Goal: Transaction & Acquisition: Purchase product/service

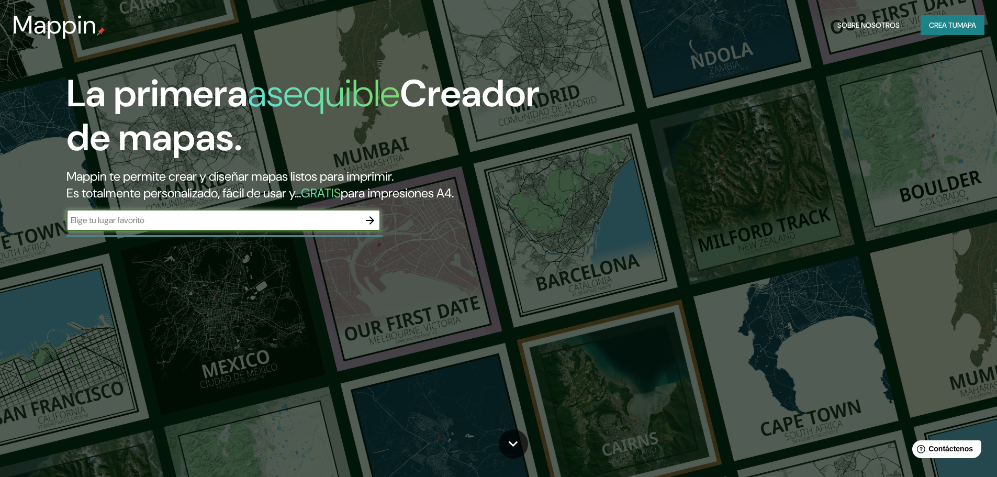
click at [184, 218] on input "text" at bounding box center [212, 220] width 293 height 12
type input "[GEOGRAPHIC_DATA]"
click at [372, 220] on icon "button" at bounding box center [370, 220] width 8 height 8
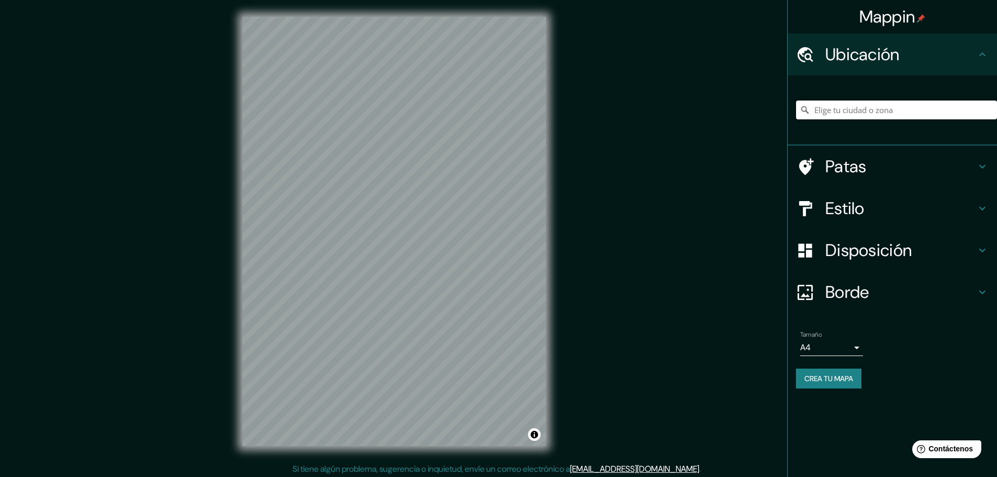
click at [853, 113] on input "Elige tu ciudad o zona" at bounding box center [896, 110] width 201 height 19
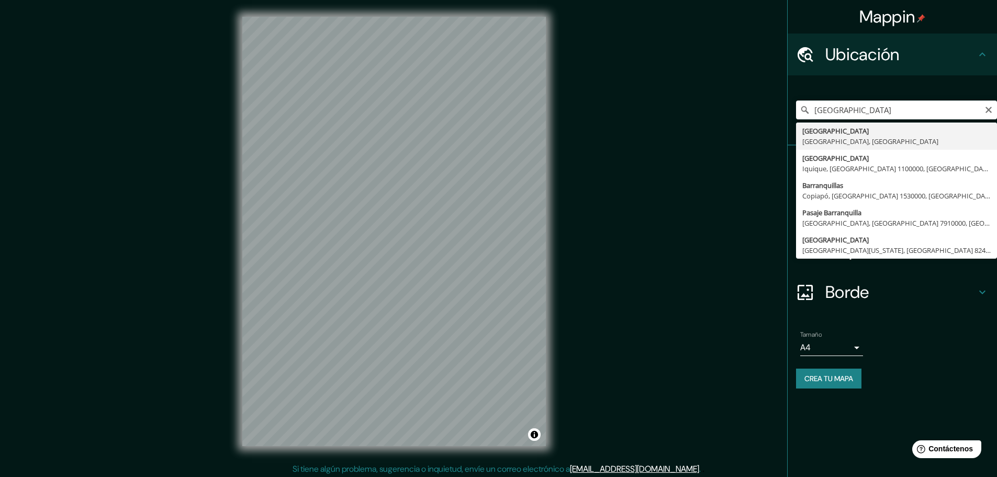
type input "[GEOGRAPHIC_DATA], [GEOGRAPHIC_DATA], [GEOGRAPHIC_DATA]"
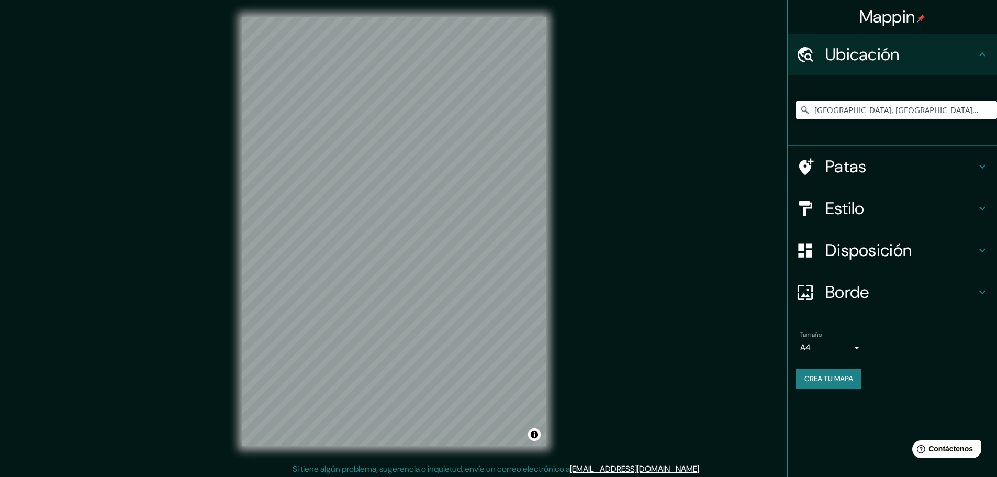
click at [865, 209] on font "Estilo" at bounding box center [844, 208] width 39 height 22
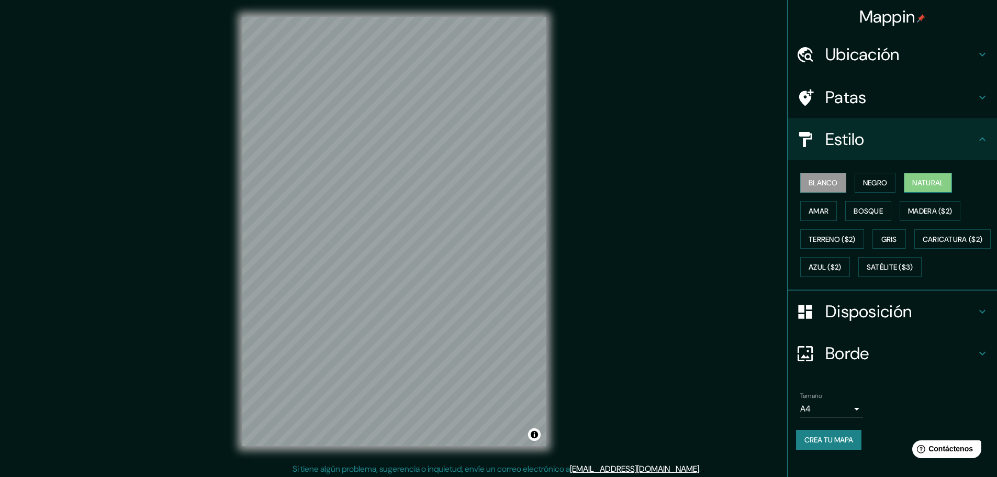
click at [913, 182] on font "Natural" at bounding box center [927, 182] width 31 height 9
click at [866, 181] on font "Negro" at bounding box center [875, 182] width 25 height 9
click at [820, 204] on font "Amar" at bounding box center [819, 211] width 20 height 14
click at [845, 206] on button "Bosque" at bounding box center [868, 211] width 46 height 20
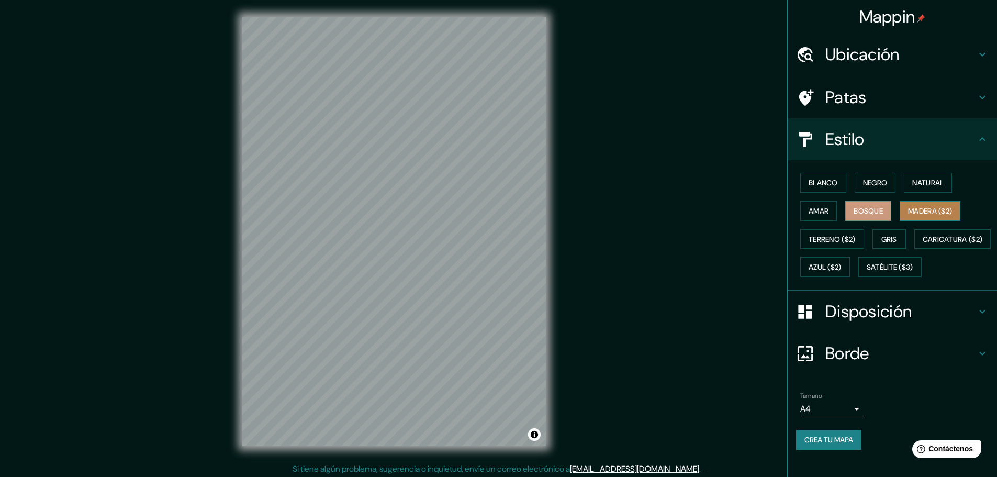
click at [908, 206] on font "Madera ($2)" at bounding box center [930, 210] width 44 height 9
click at [818, 235] on font "Terreno ($2)" at bounding box center [832, 239] width 47 height 9
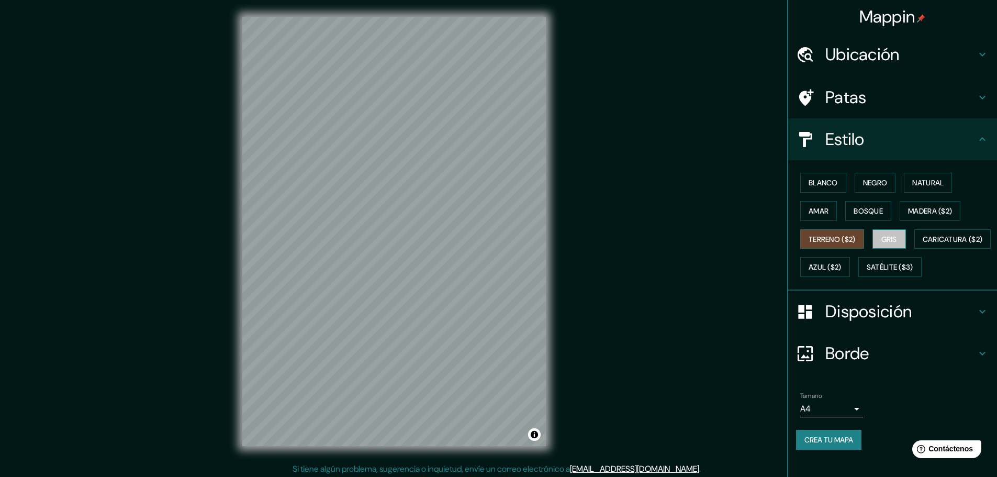
click at [879, 231] on button "Gris" at bounding box center [890, 239] width 34 height 20
click at [923, 244] on font "Caricatura ($2)" at bounding box center [953, 239] width 60 height 9
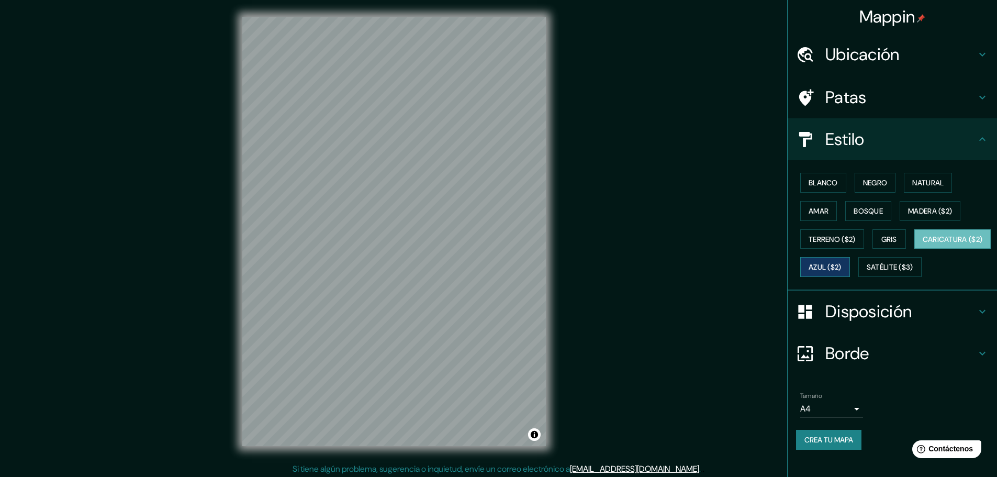
click at [842, 265] on font "Azul ($2)" at bounding box center [825, 267] width 33 height 9
click at [867, 272] on font "Satélite ($3)" at bounding box center [890, 267] width 47 height 9
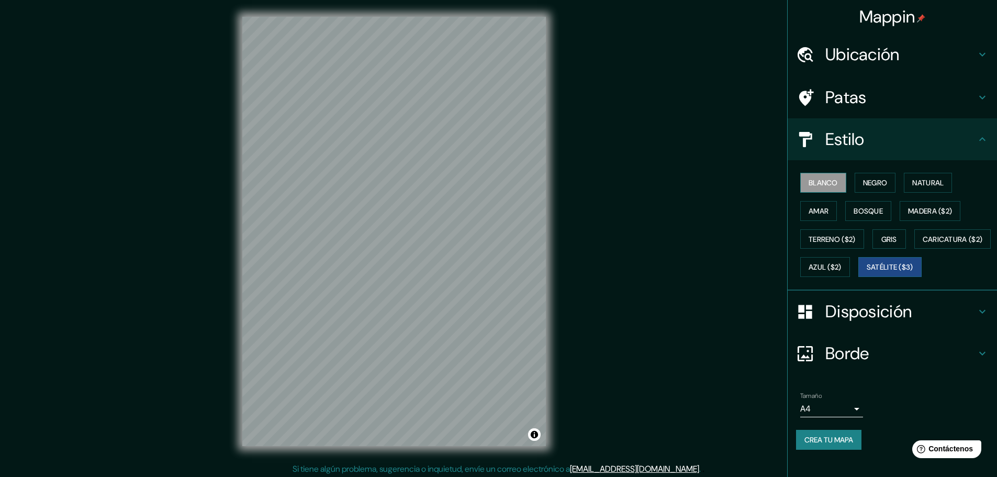
click at [811, 183] on font "Blanco" at bounding box center [823, 182] width 29 height 9
